Goal: Task Accomplishment & Management: Manage account settings

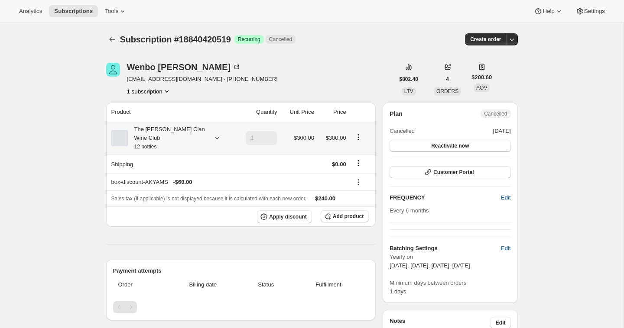
click at [143, 140] on div "The [PERSON_NAME] Clan Wine Club 12 bottles" at bounding box center [167, 138] width 78 height 26
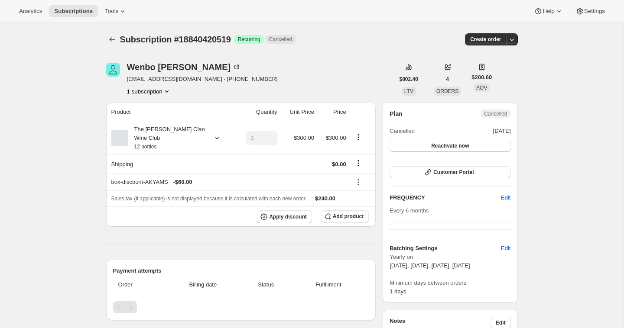
click at [247, 55] on div "Subscription #18840420519. This page is ready Subscription #18840420519 Success…" at bounding box center [312, 39] width 412 height 33
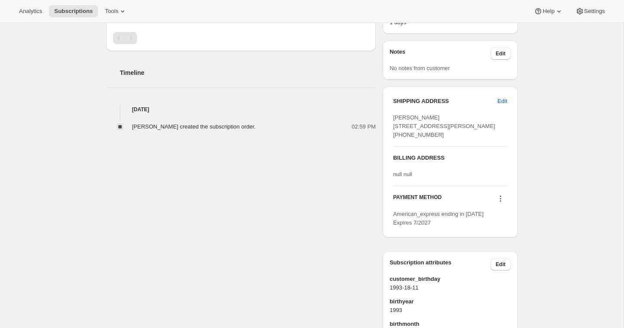
scroll to position [209, 0]
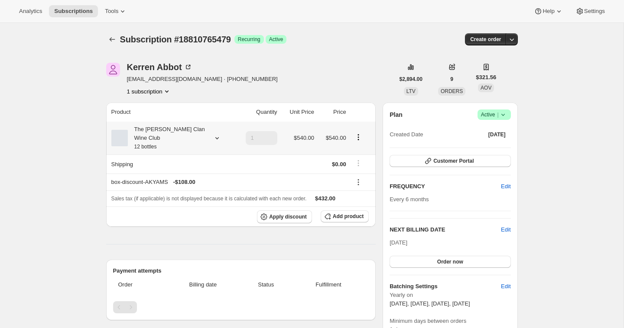
click at [162, 136] on div "The [PERSON_NAME] Clan Wine Club 12 bottles" at bounding box center [167, 138] width 78 height 26
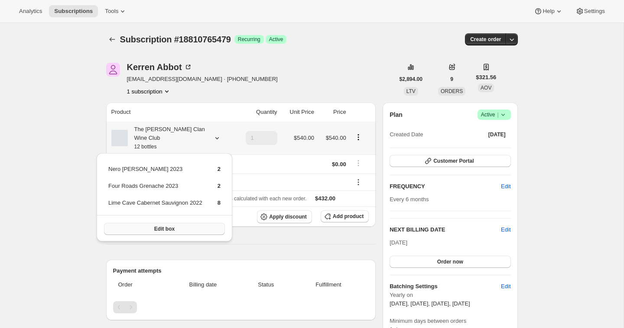
click at [140, 230] on button "Edit box" at bounding box center [164, 229] width 121 height 12
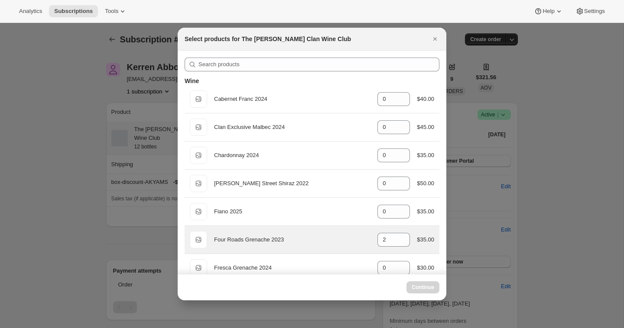
select select "gid://shopify/ProductVariant/46927751086247"
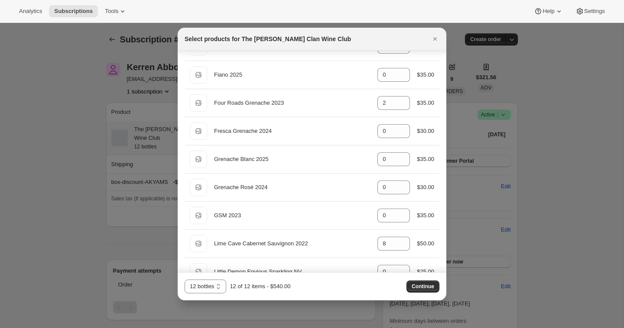
scroll to position [136, 0]
click at [138, 162] on div at bounding box center [312, 164] width 624 height 328
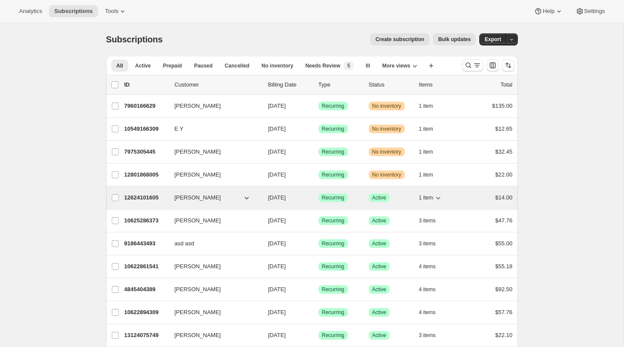
click at [136, 196] on p "12624101605" at bounding box center [145, 198] width 43 height 9
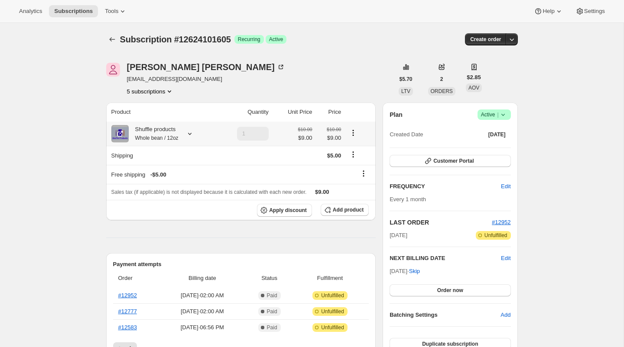
click at [176, 133] on div "Shuffle products Whole bean / 12oz" at bounding box center [154, 133] width 50 height 17
click at [361, 209] on span "Add product" at bounding box center [348, 210] width 31 height 7
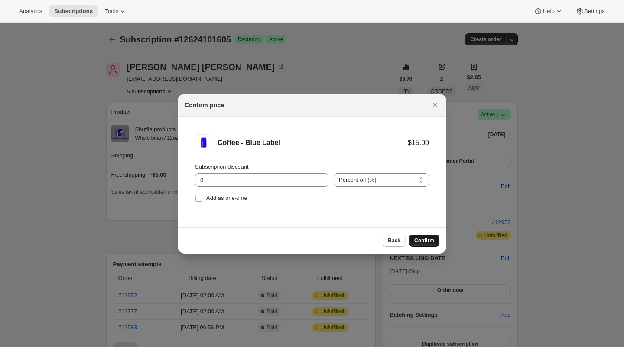
click at [416, 239] on span "Confirm" at bounding box center [424, 240] width 20 height 7
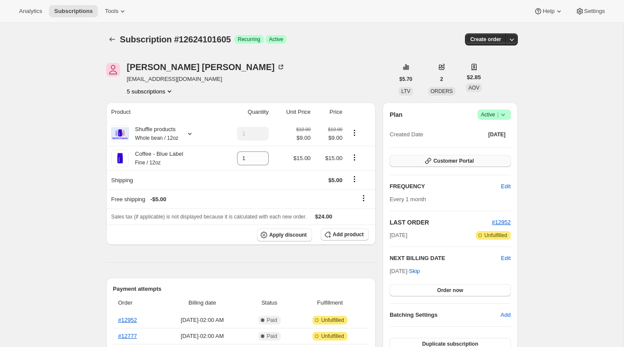
click at [440, 156] on button "Customer Portal" at bounding box center [450, 161] width 121 height 12
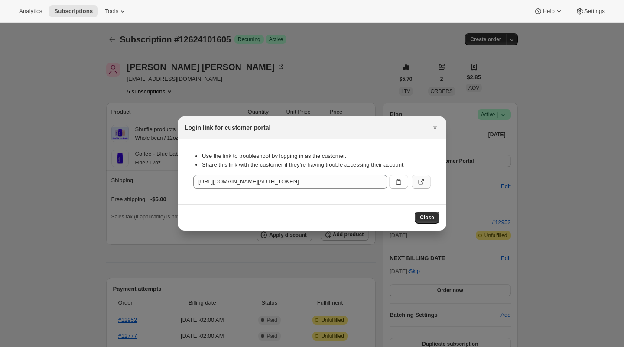
click at [424, 180] on icon ":rg5:" at bounding box center [421, 182] width 9 height 9
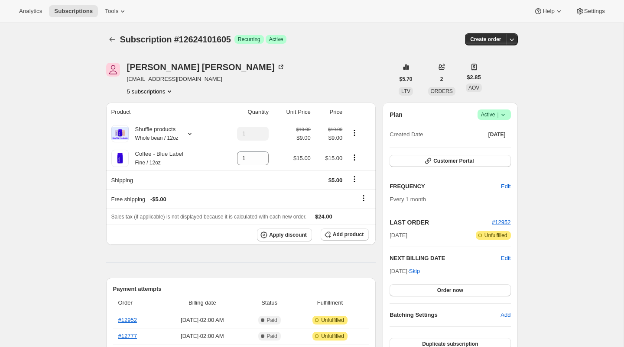
click at [305, 75] on div "[PERSON_NAME] [PERSON_NAME][EMAIL_ADDRESS][DOMAIN_NAME] 5 subscriptions" at bounding box center [250, 79] width 288 height 33
click at [453, 158] on span "Customer Portal" at bounding box center [453, 161] width 40 height 7
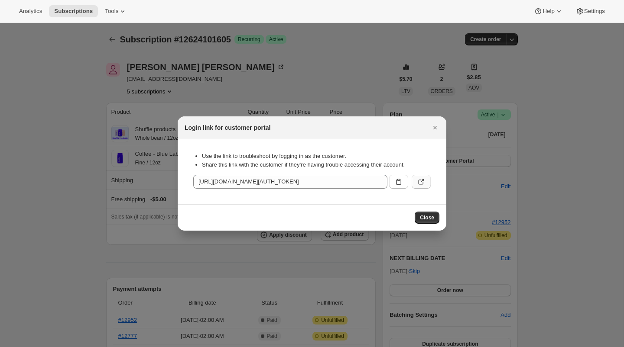
click at [426, 182] on button ":r1m:" at bounding box center [421, 182] width 19 height 14
click at [399, 183] on icon ":r1m:" at bounding box center [398, 182] width 9 height 9
